Goal: Task Accomplishment & Management: Manage account settings

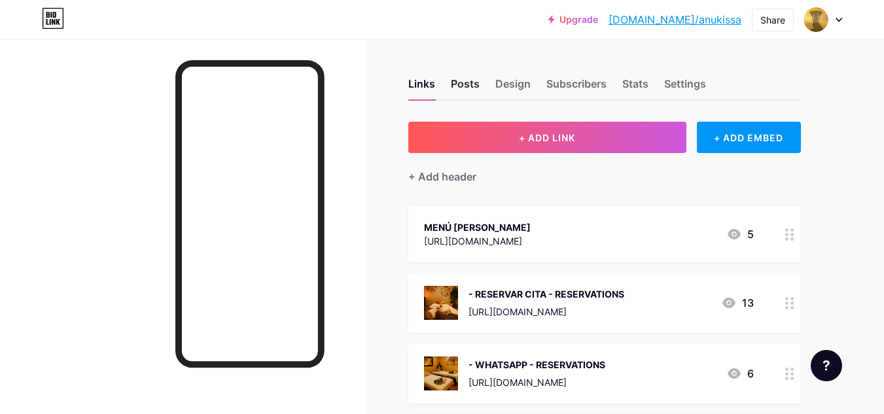
click at [465, 83] on div "Posts" at bounding box center [465, 88] width 29 height 24
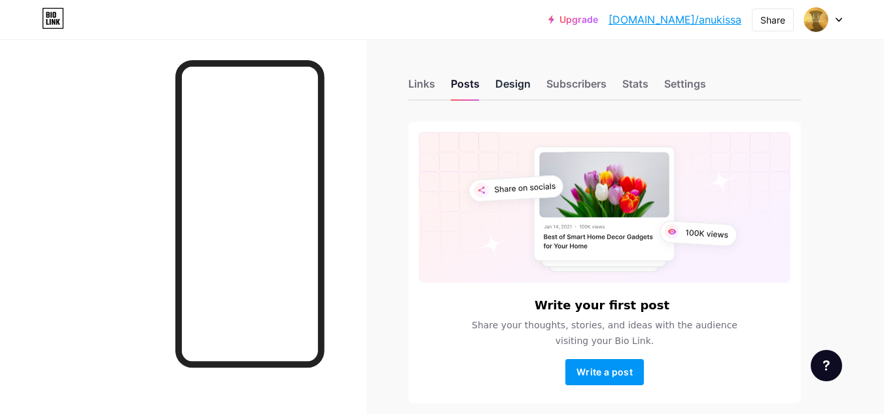
click at [511, 81] on div "Design" at bounding box center [513, 88] width 35 height 24
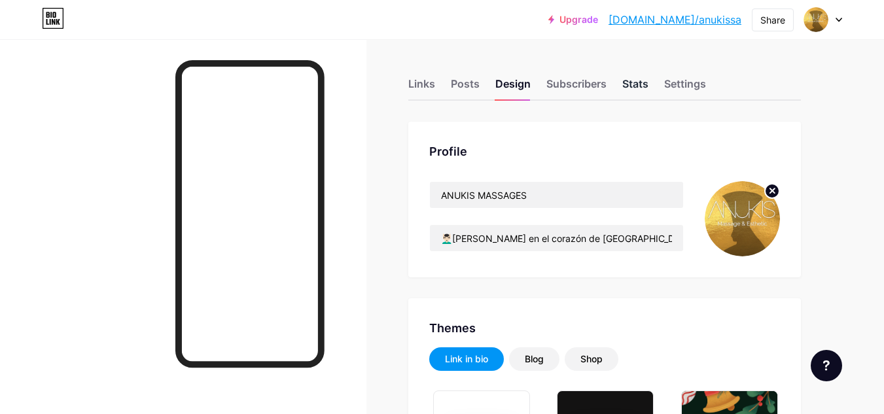
click at [640, 79] on div "Stats" at bounding box center [635, 88] width 26 height 24
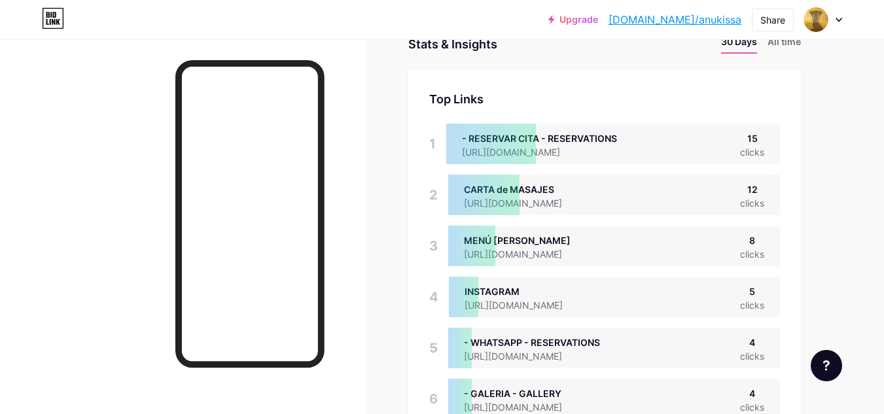
scroll to position [65, 0]
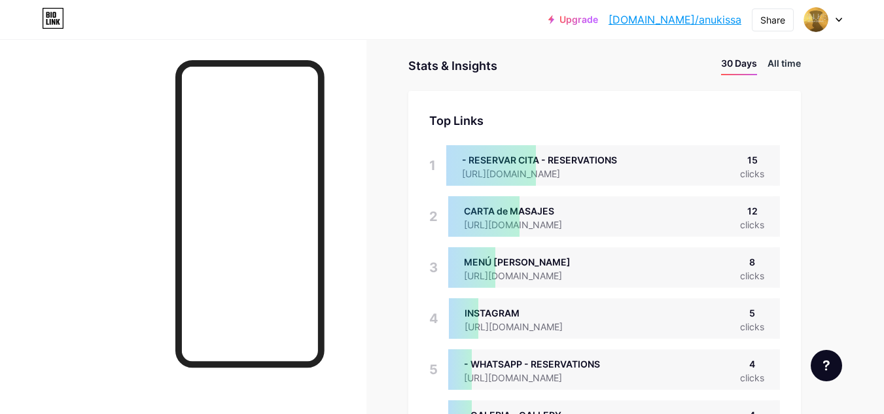
click at [787, 65] on li "All time" at bounding box center [784, 65] width 33 height 19
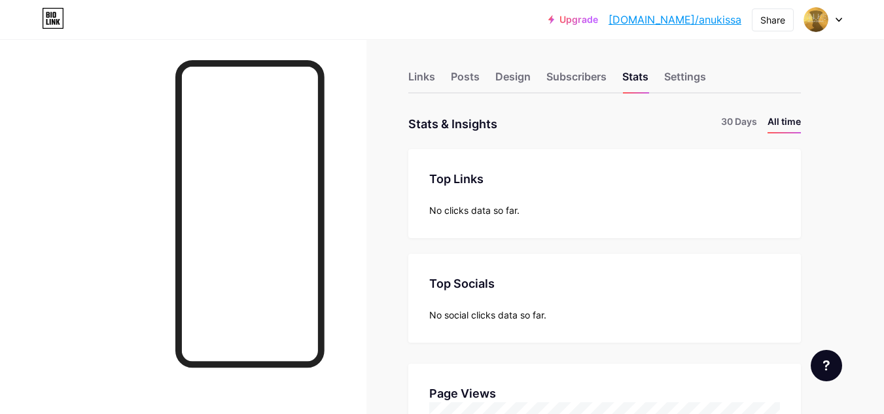
scroll to position [0, 0]
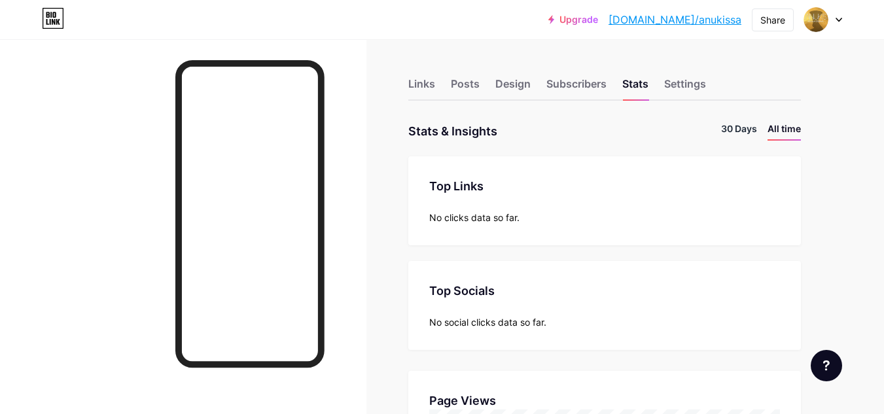
click at [740, 128] on li "30 Days" at bounding box center [739, 131] width 36 height 19
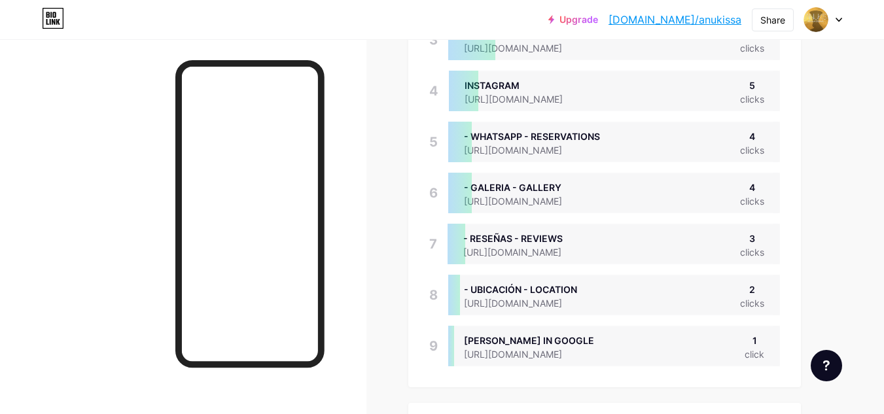
scroll to position [262, 0]
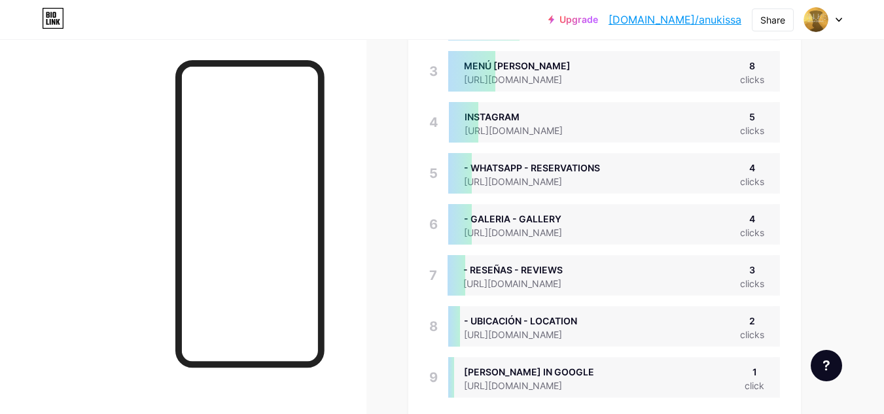
click at [836, 23] on div at bounding box center [823, 20] width 38 height 24
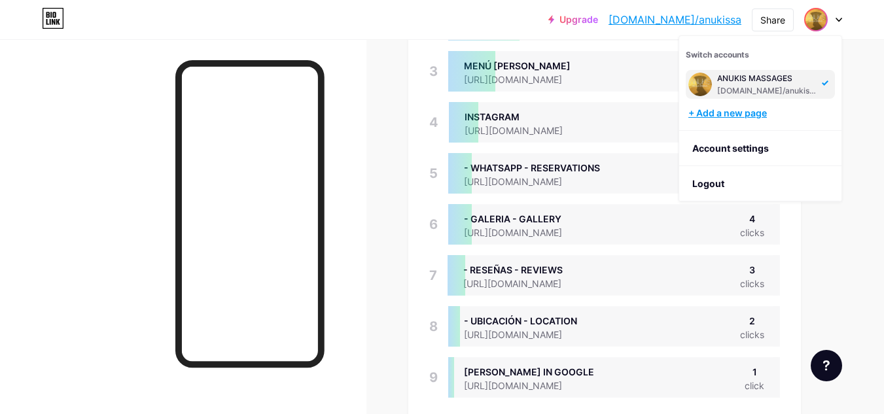
click at [759, 115] on div "+ Add a new page" at bounding box center [762, 113] width 147 height 13
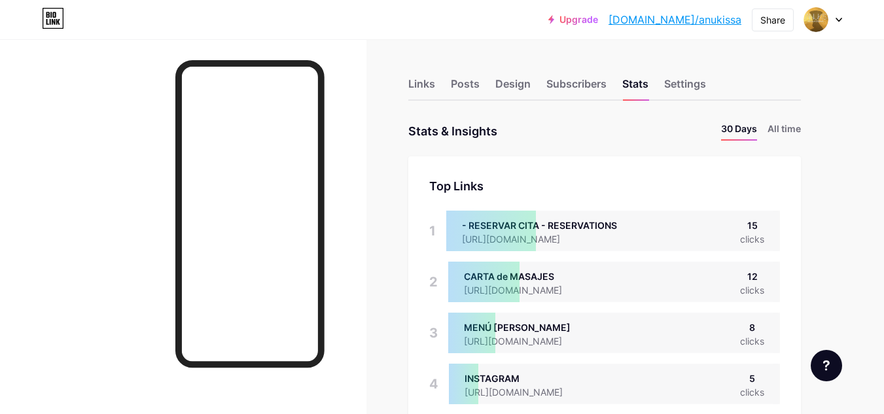
scroll to position [414, 884]
